Goal: Communication & Community: Answer question/provide support

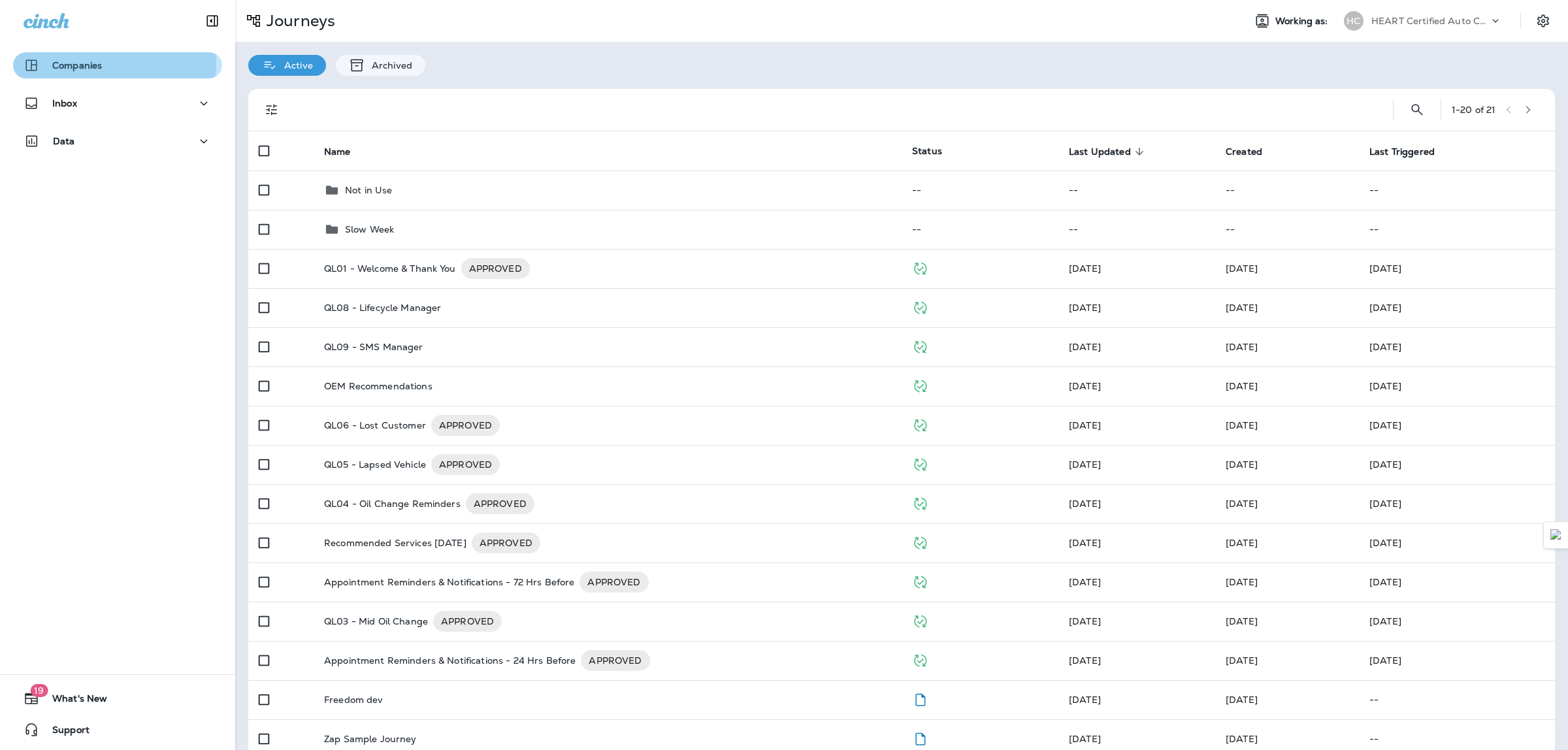
click at [102, 63] on div "Companies" at bounding box center [117, 65] width 188 height 16
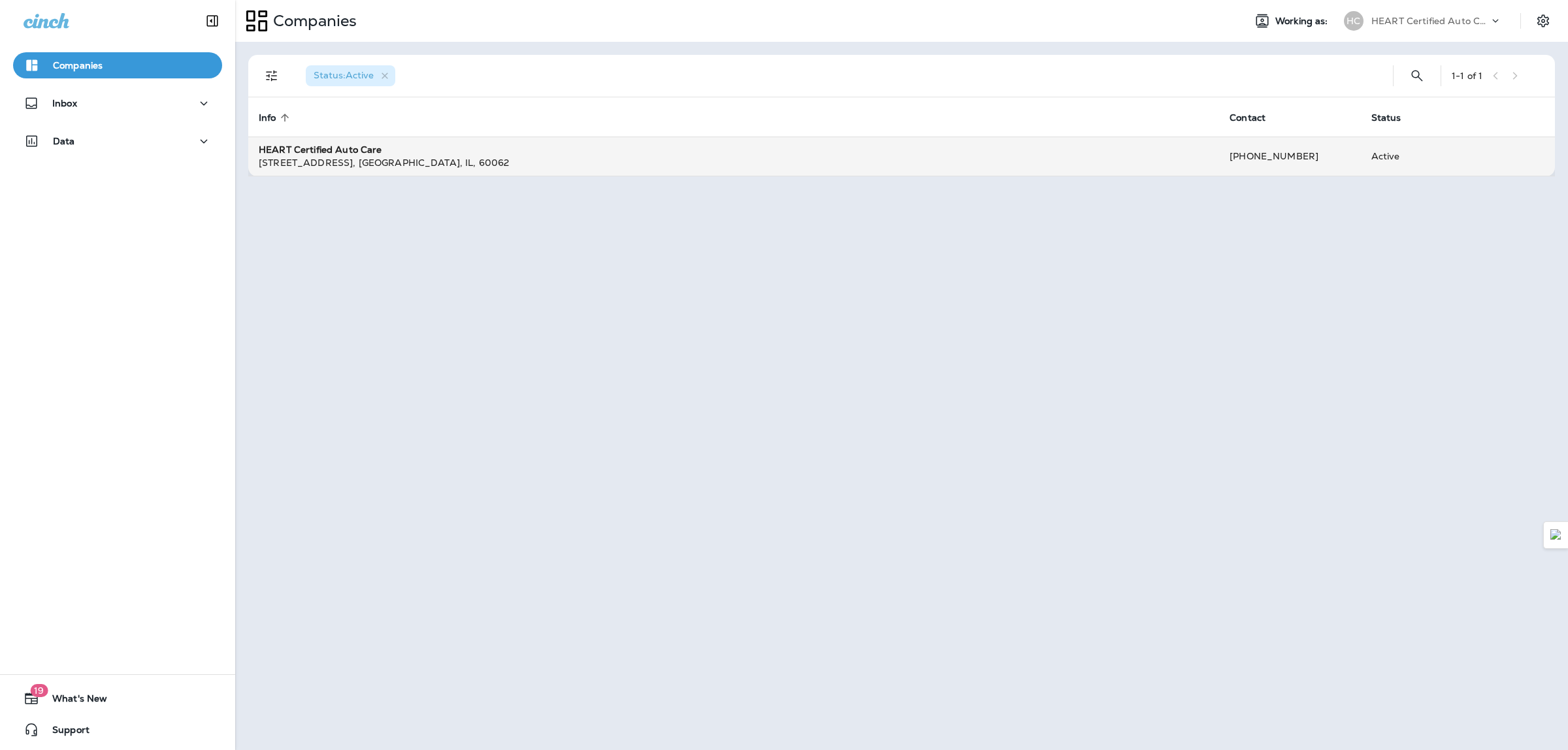
click at [325, 158] on div "[STREET_ADDRESS]" at bounding box center [734, 162] width 950 height 13
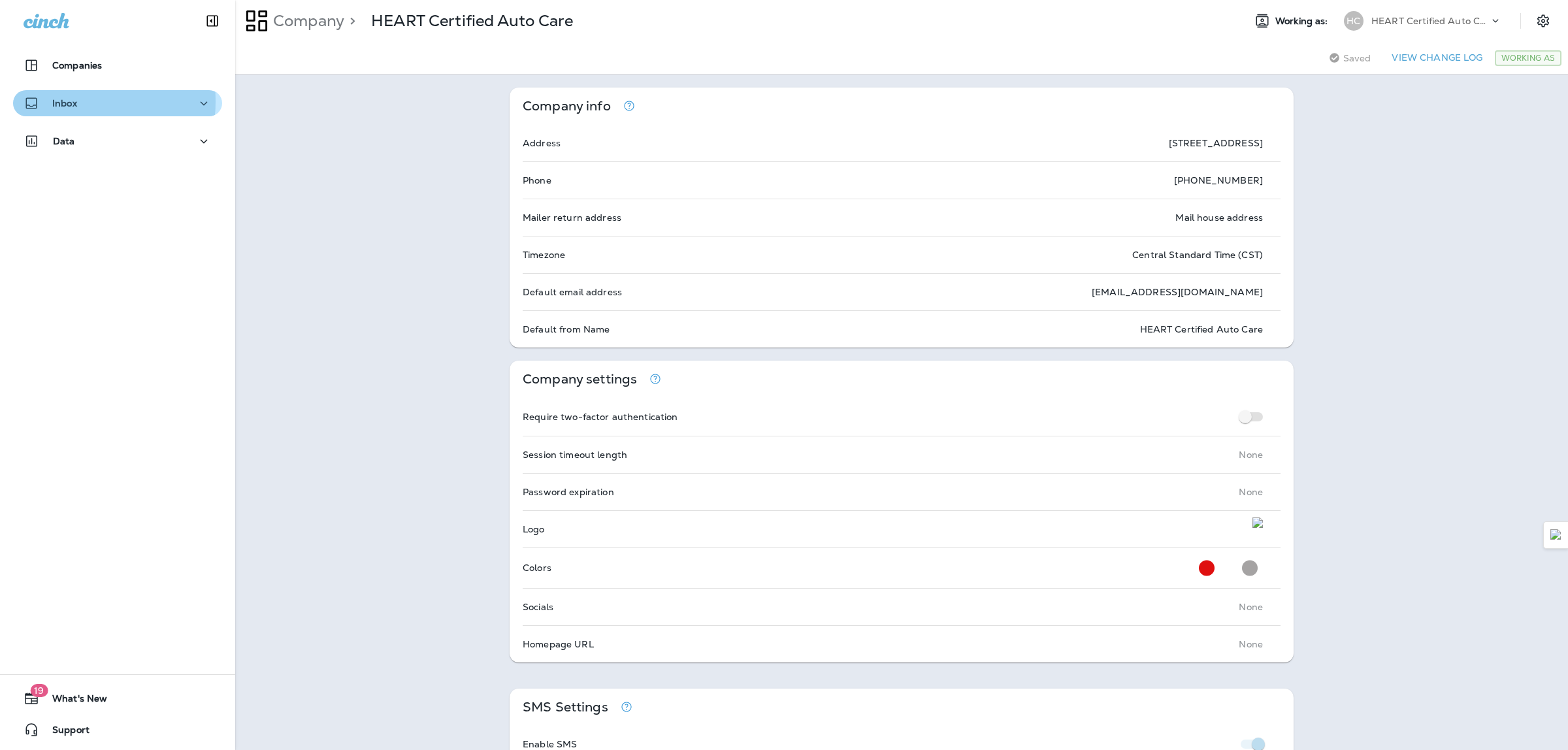
click at [61, 102] on p "Inbox" at bounding box center [64, 103] width 24 height 10
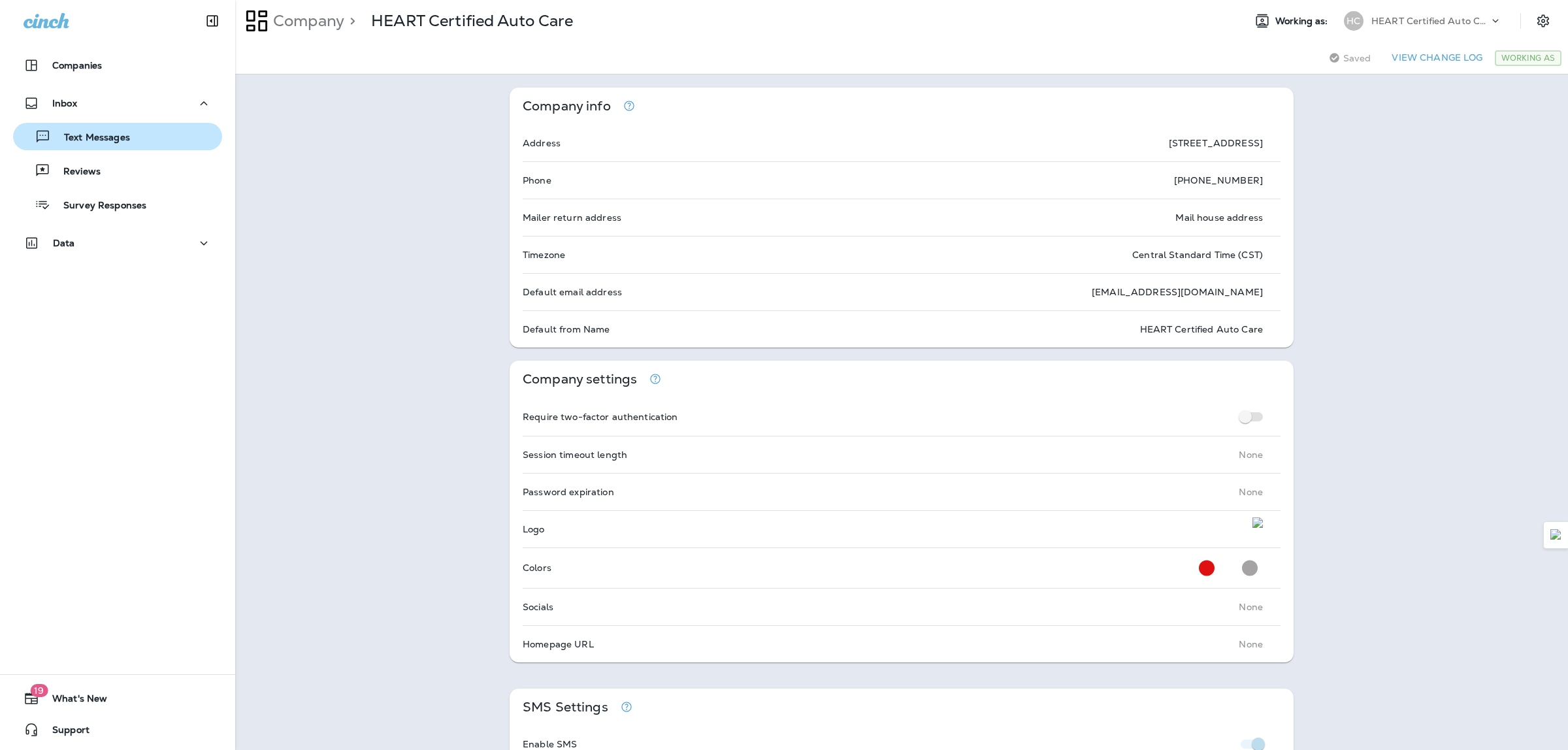
click at [84, 136] on p "Text Messages" at bounding box center [90, 138] width 79 height 13
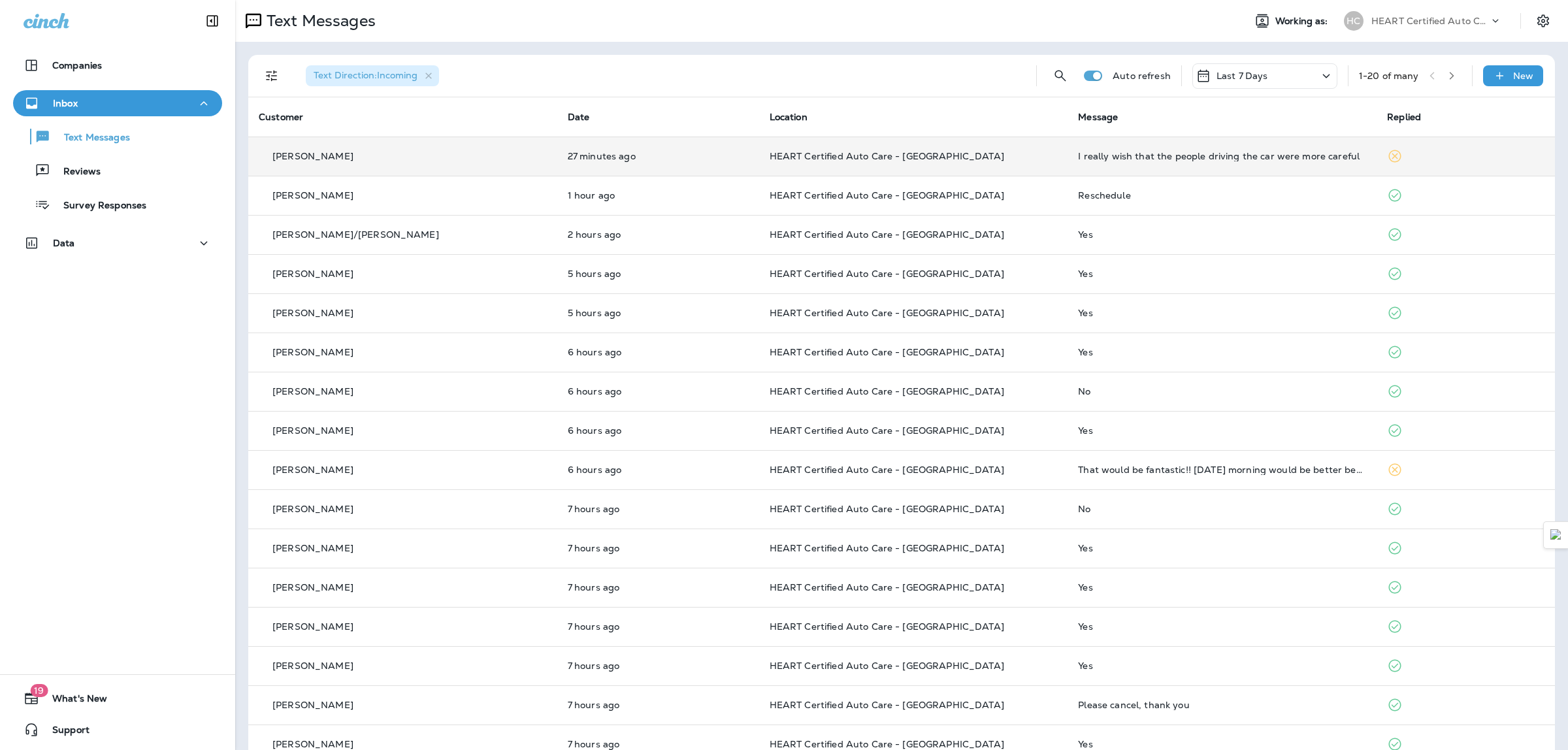
click at [1141, 166] on td "I really wish that the people driving the car were more careful" at bounding box center [1222, 156] width 309 height 39
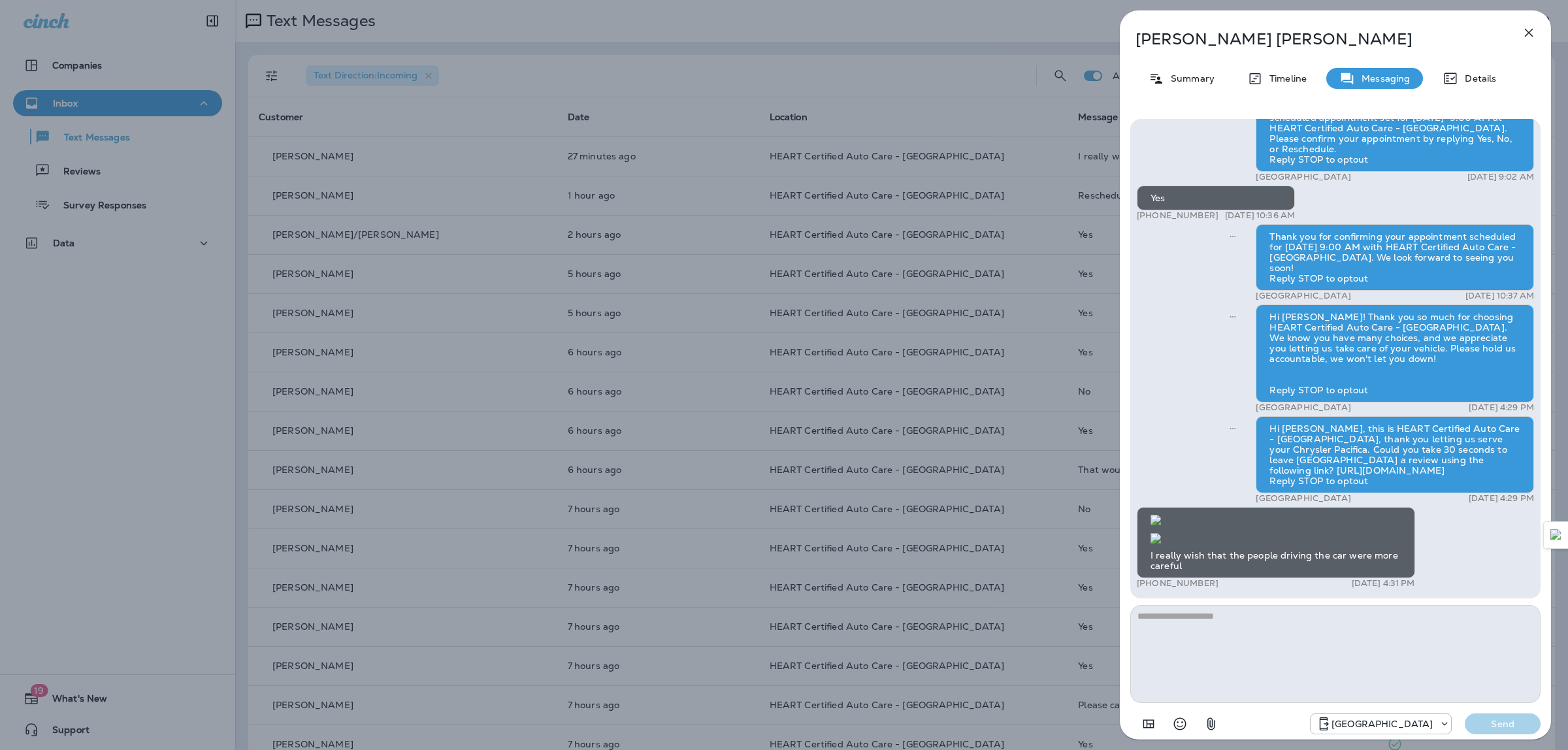
click at [1161, 533] on img at bounding box center [1155, 538] width 10 height 10
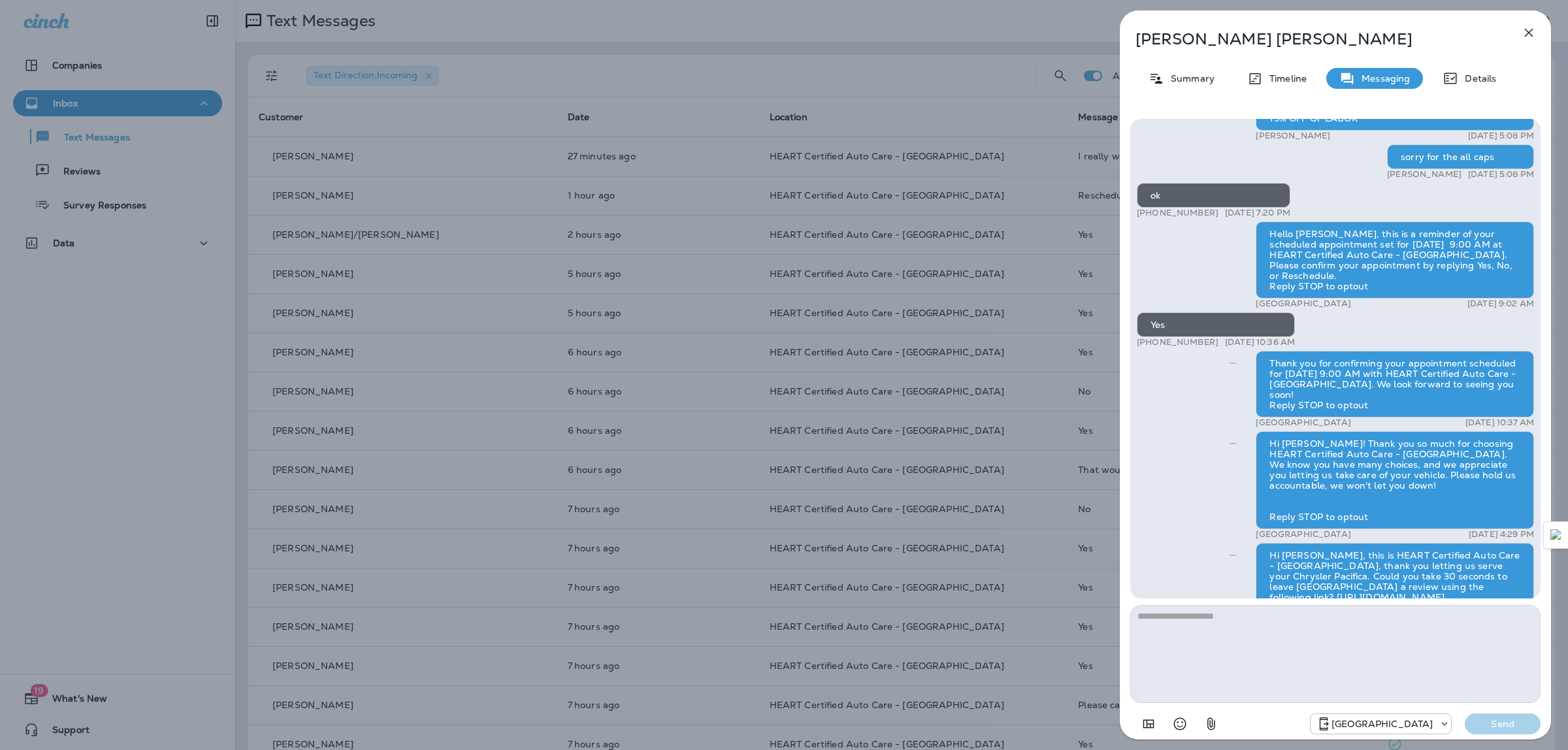
scroll to position [-164, 0]
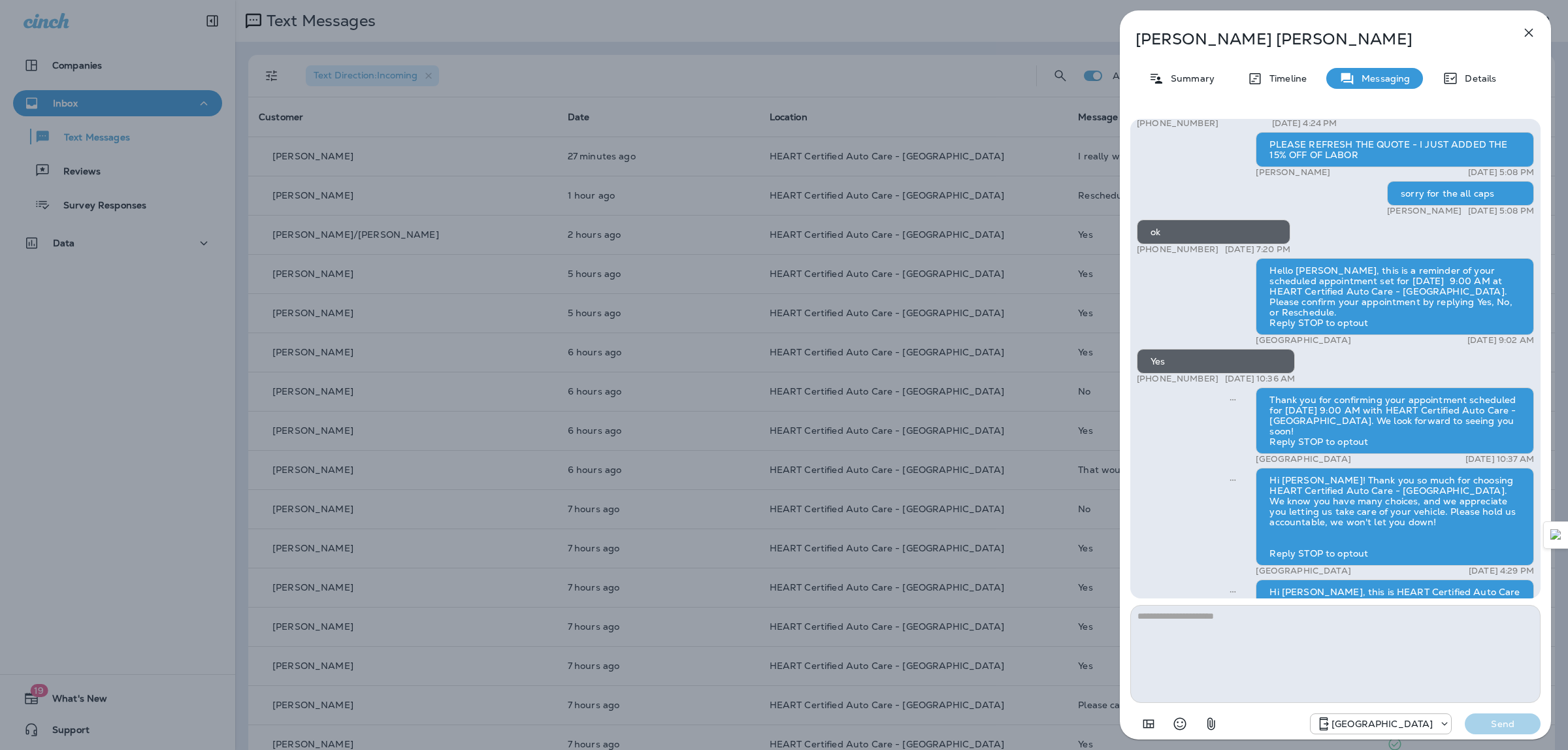
click at [1161, 678] on img at bounding box center [1155, 683] width 10 height 10
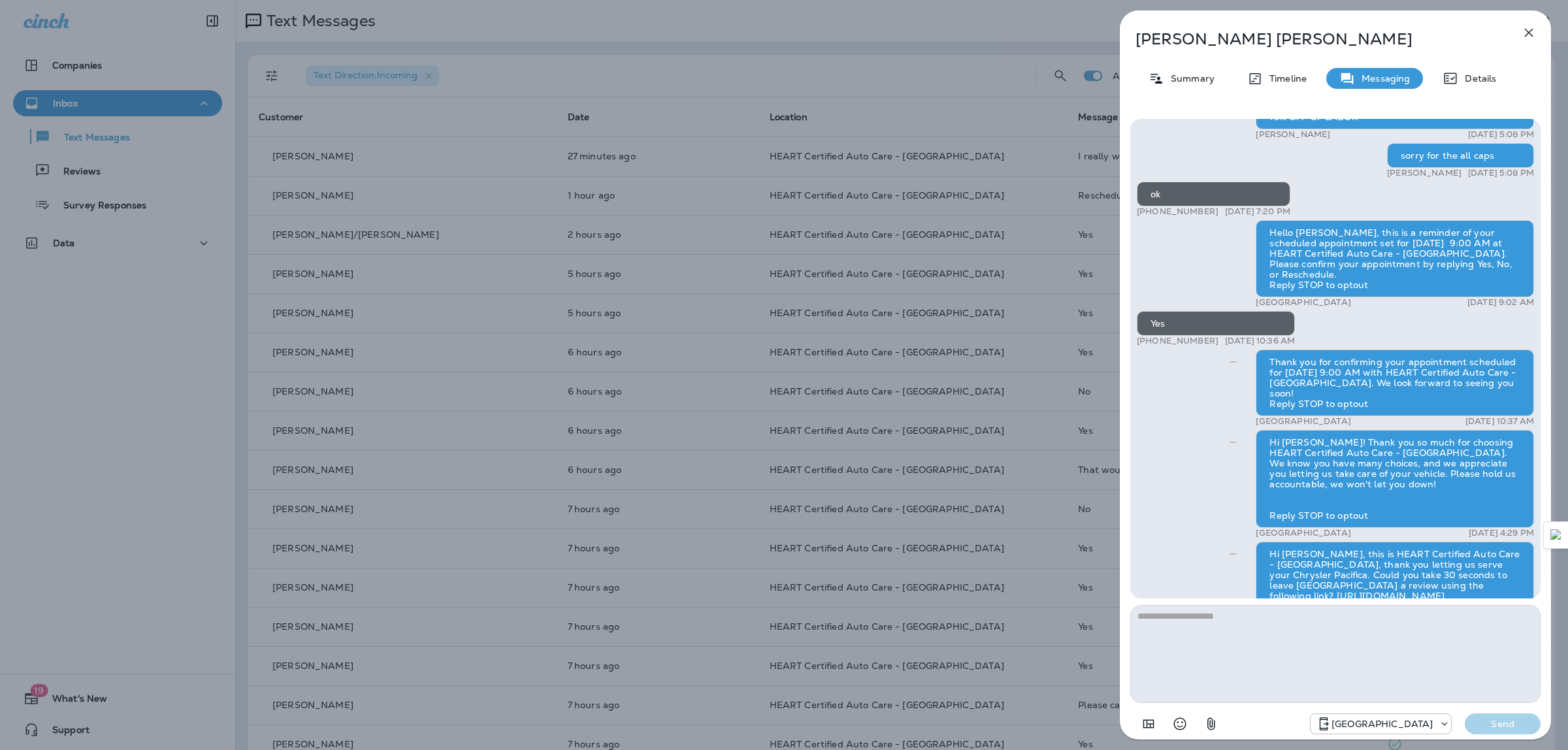
scroll to position [0, 0]
